Goal: Information Seeking & Learning: Understand process/instructions

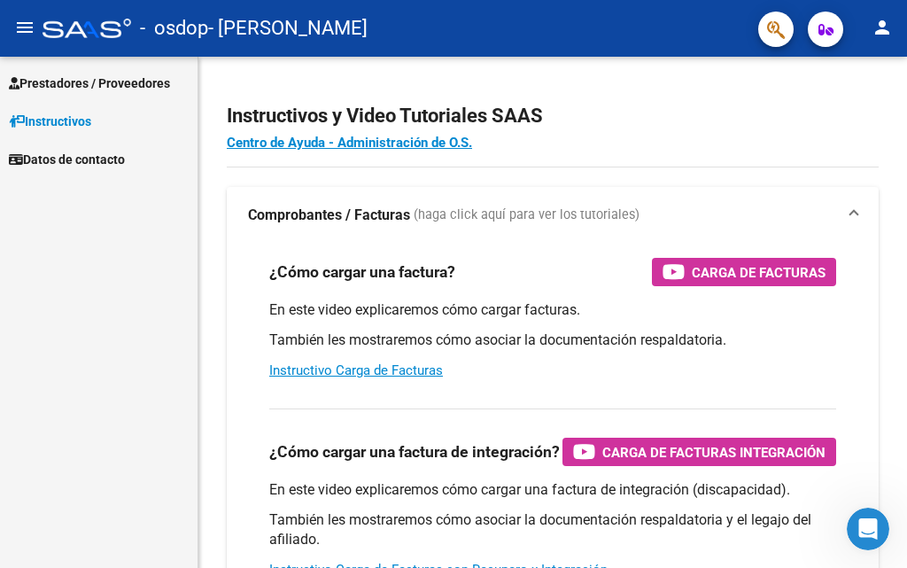
click at [884, 27] on mat-icon "person" at bounding box center [881, 27] width 21 height 21
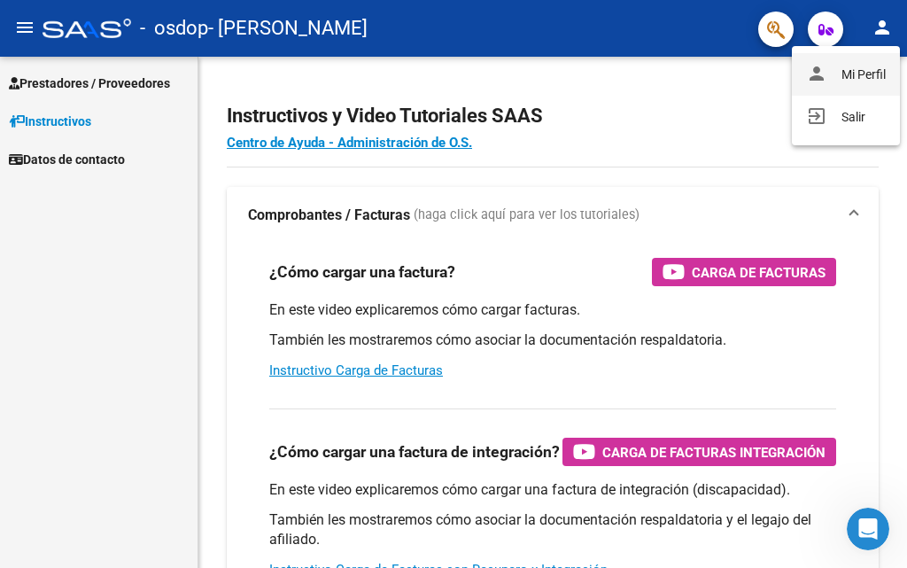
click at [851, 78] on button "person Mi Perfil" at bounding box center [846, 74] width 108 height 43
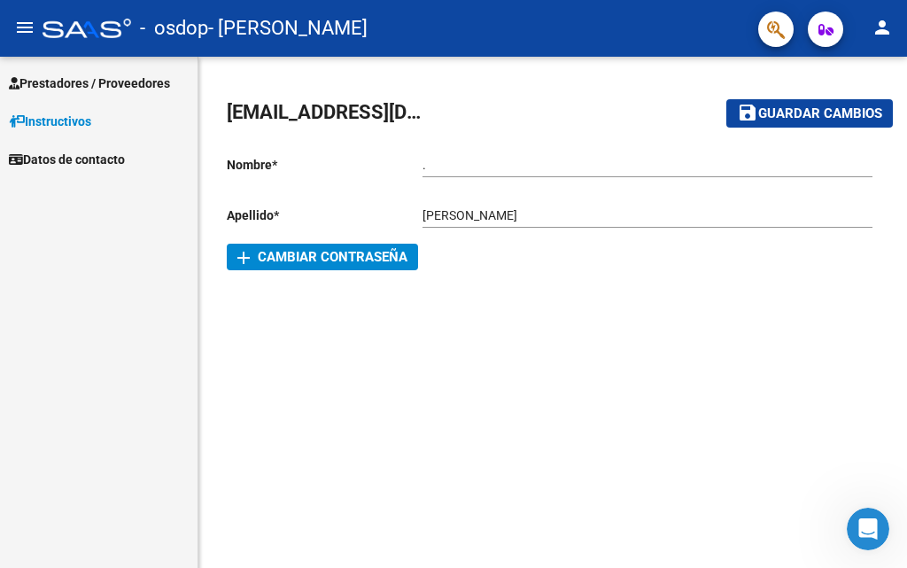
click at [87, 117] on span "Instructivos" at bounding box center [50, 121] width 82 height 19
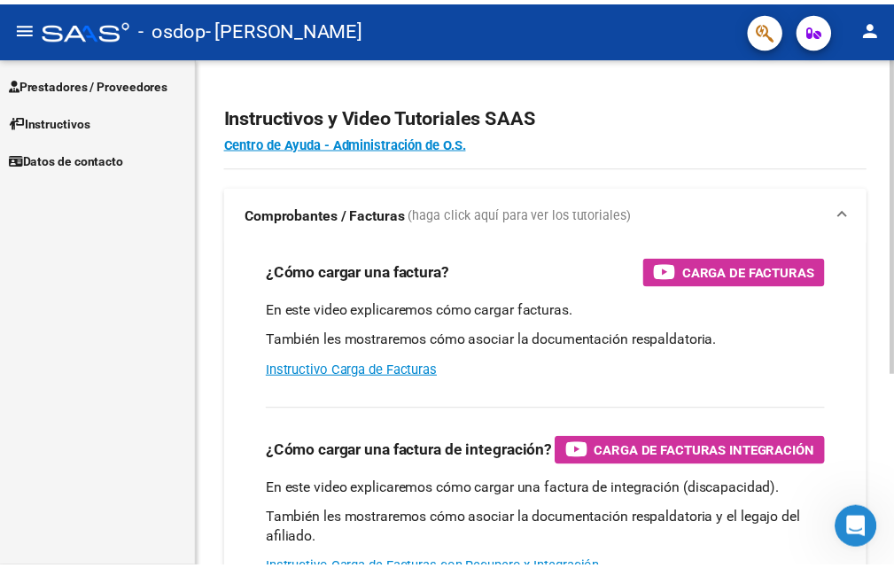
scroll to position [89, 0]
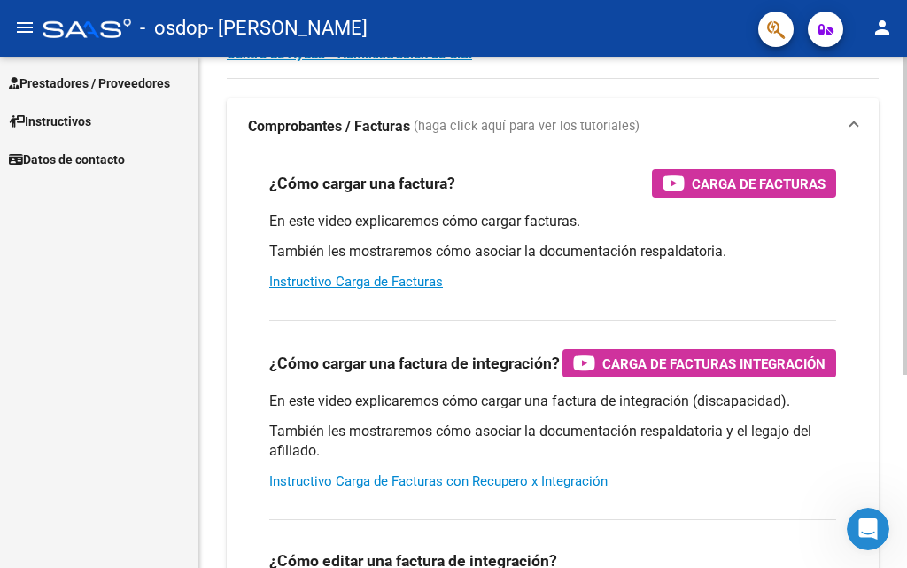
click at [497, 478] on link "Instructivo Carga de Facturas con Recupero x Integración" at bounding box center [438, 481] width 338 height 16
click at [882, 25] on mat-icon "person" at bounding box center [881, 27] width 21 height 21
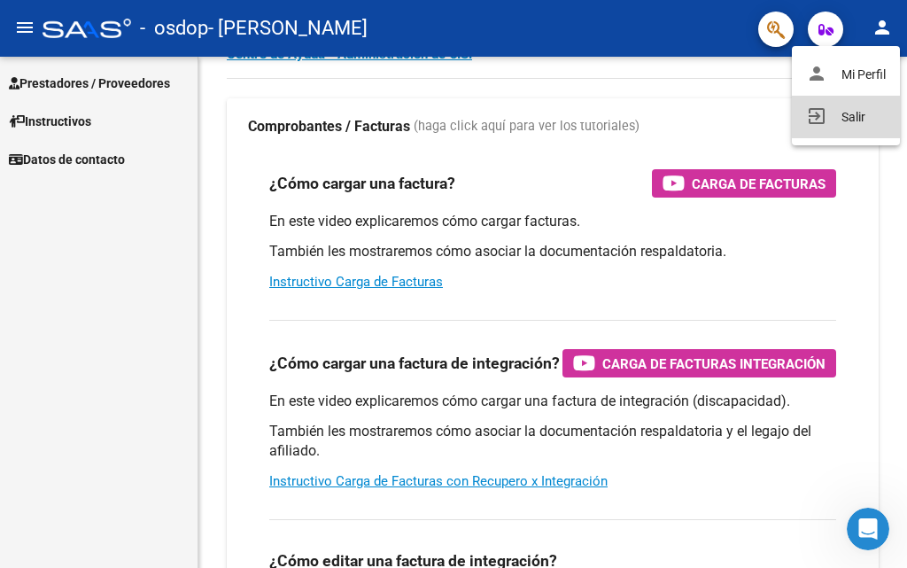
click at [852, 113] on button "exit_to_app Salir" at bounding box center [846, 117] width 108 height 43
